Goal: Task Accomplishment & Management: Complete application form

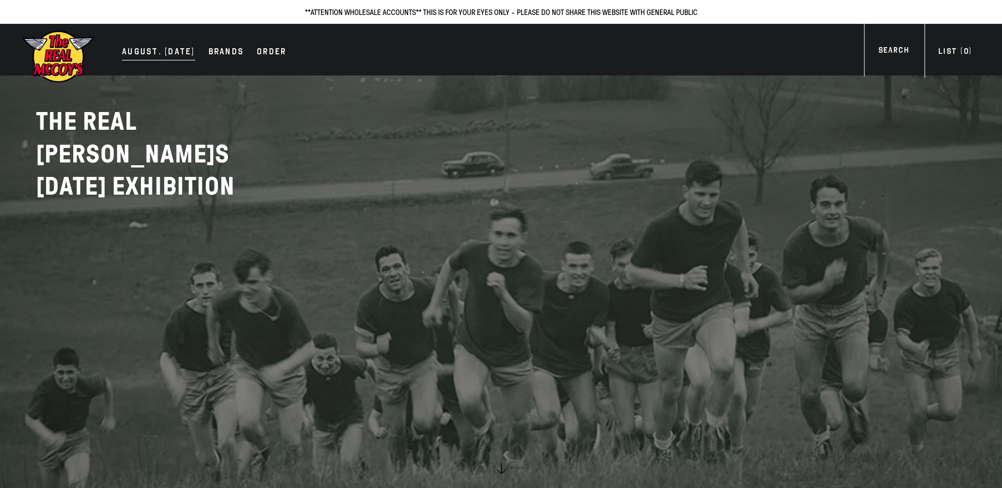
click at [150, 50] on div "AUGUST. [DATE]" at bounding box center [158, 53] width 73 height 16
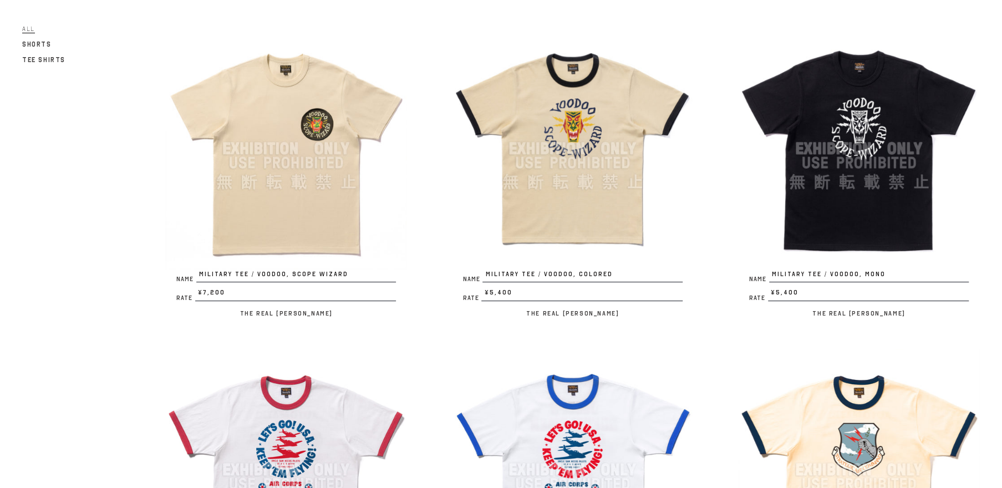
scroll to position [105, 0]
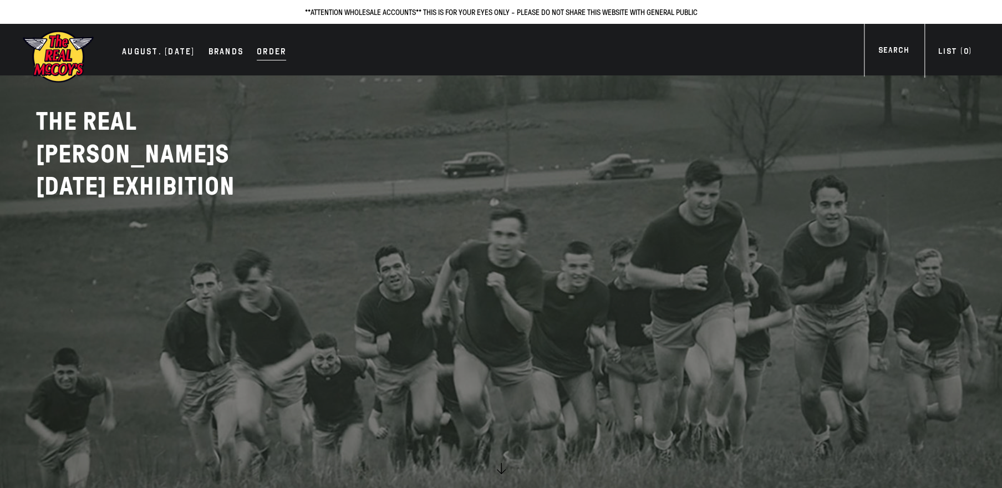
click at [257, 48] on div "Order" at bounding box center [271, 53] width 29 height 16
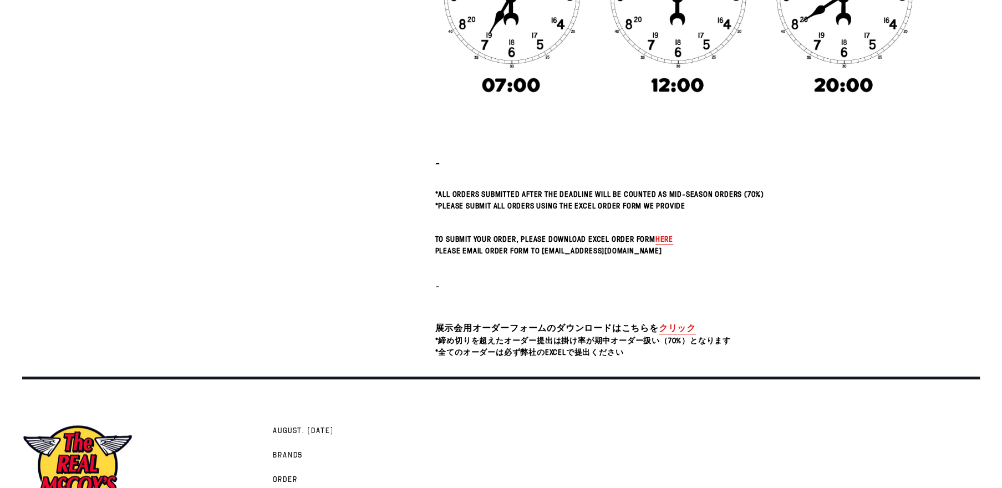
scroll to position [408, 0]
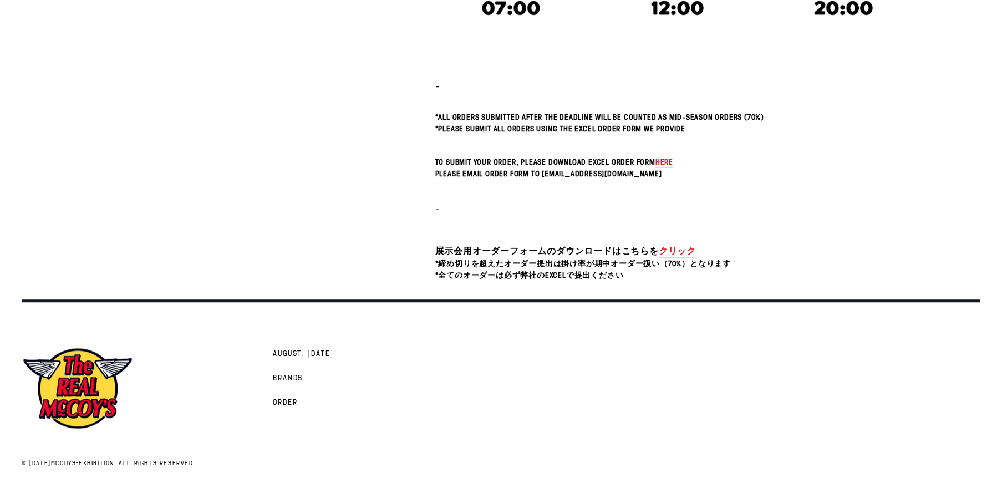
click at [664, 162] on span "here" at bounding box center [665, 161] width 18 height 11
